Goal: Communication & Community: Answer question/provide support

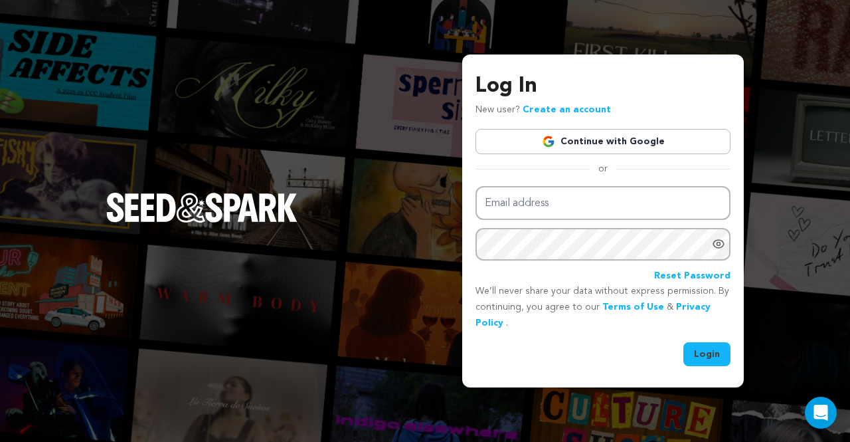
click at [609, 157] on div "Log In New user? Create an account Continue with Google or Email address Passwo…" at bounding box center [603, 218] width 255 height 296
click at [606, 145] on link "Continue with Google" at bounding box center [603, 141] width 255 height 25
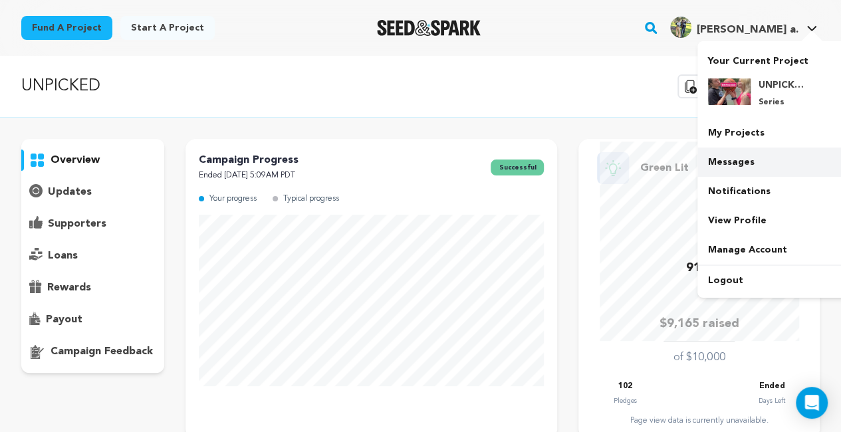
click at [730, 164] on link "Messages" at bounding box center [771, 162] width 149 height 29
click at [738, 169] on link "Messages" at bounding box center [771, 162] width 149 height 29
click at [727, 158] on link "Messages" at bounding box center [771, 162] width 149 height 29
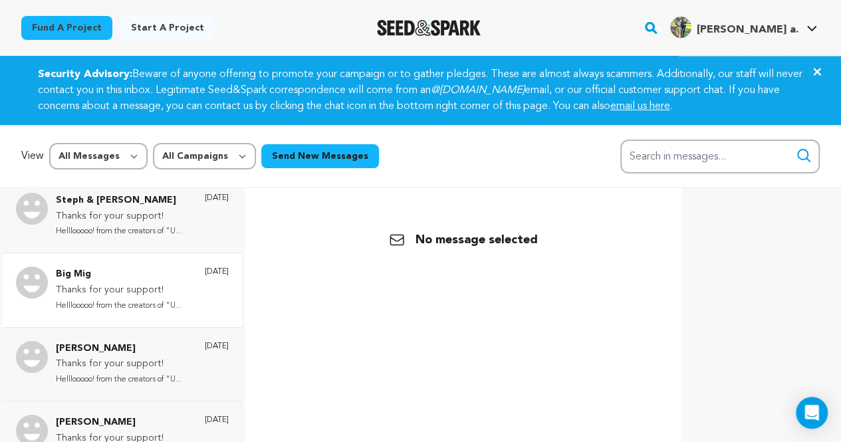
scroll to position [9, 0]
click at [170, 231] on div "Steph & Tim Thanks for your support! Helllooooo! from the creators of "U... 1 d…" at bounding box center [142, 215] width 173 height 47
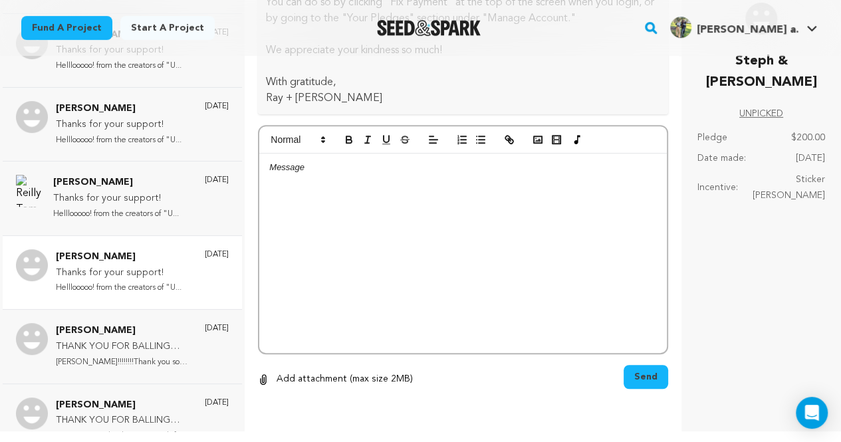
scroll to position [120, 0]
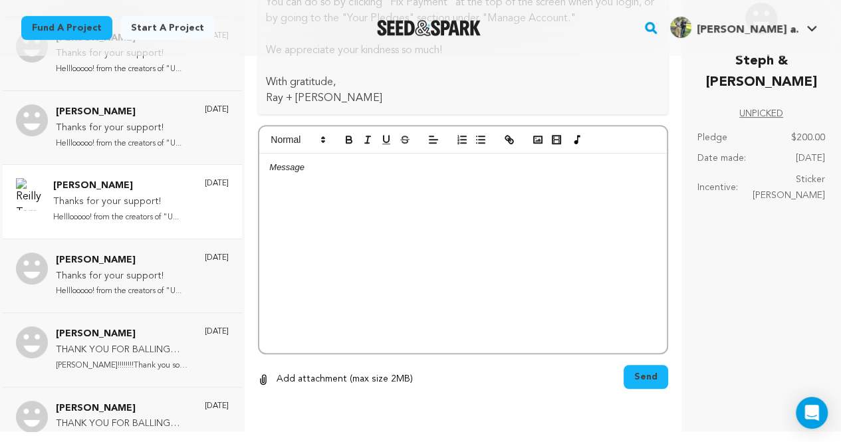
click at [159, 215] on p "Helllooooo! from the creators of "U..." at bounding box center [116, 217] width 126 height 15
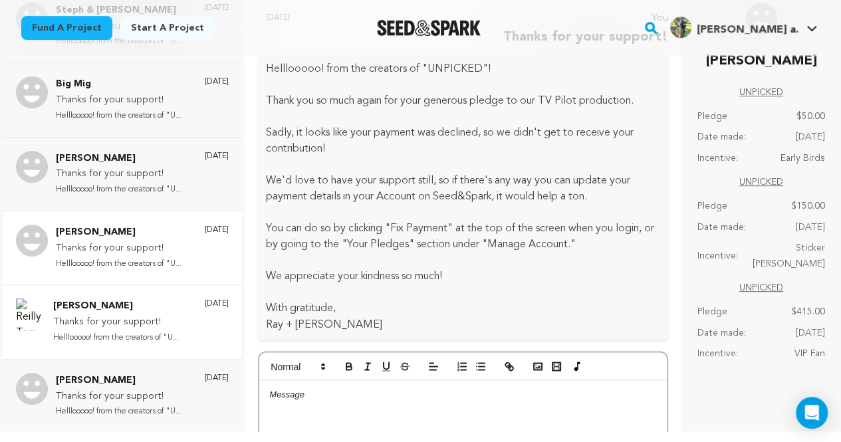
scroll to position [0, 0]
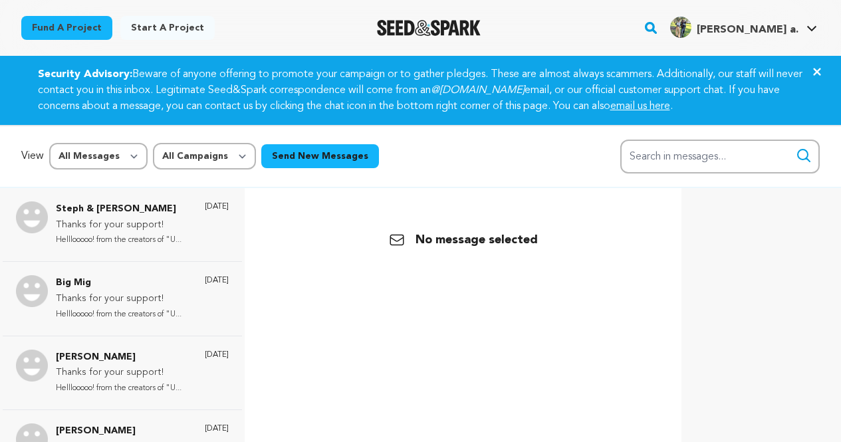
scroll to position [199, 0]
